Goal: Obtain resource: Download file/media

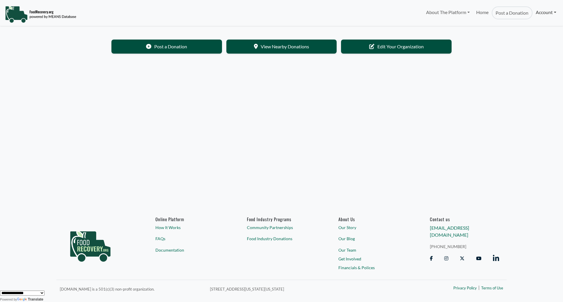
click at [552, 11] on link "Account" at bounding box center [546, 12] width 27 height 12
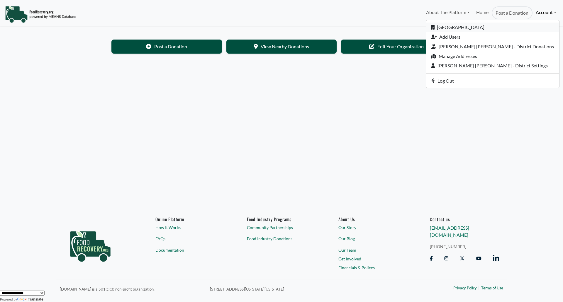
click at [493, 27] on link "[GEOGRAPHIC_DATA]" at bounding box center [492, 28] width 133 height 10
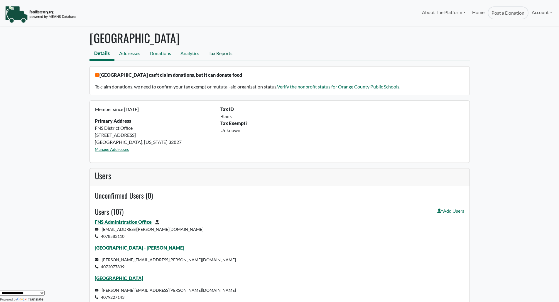
click at [219, 55] on link "Tax Reports" at bounding box center [220, 54] width 33 height 13
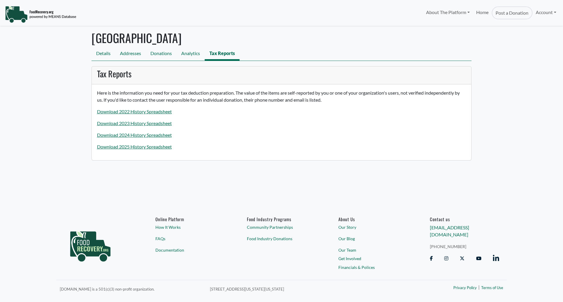
select select "Language Translate Widget"
click at [135, 147] on link "Download 2025 History Spreadsheet" at bounding box center [134, 147] width 75 height 6
